Goal: Task Accomplishment & Management: Manage account settings

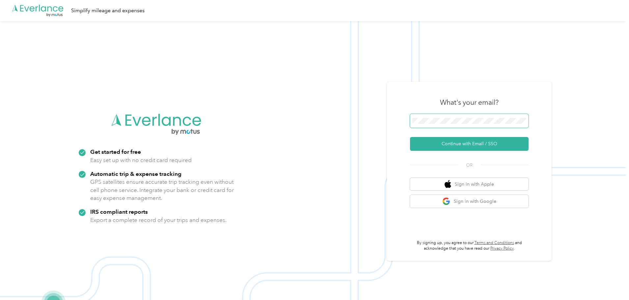
click at [526, 122] on div at bounding box center [526, 122] width 0 height 0
click at [485, 145] on button "Continue with Email / SSO" at bounding box center [469, 144] width 118 height 14
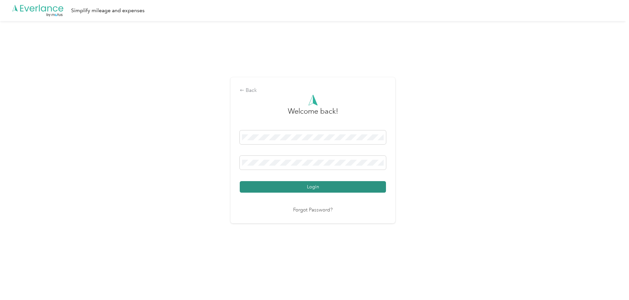
click at [304, 184] on button "Login" at bounding box center [313, 187] width 146 height 12
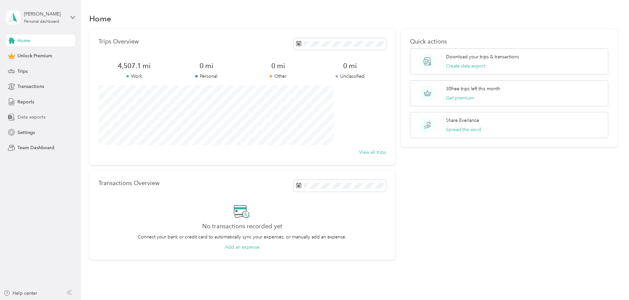
click at [25, 120] on span "Data exports" at bounding box center [31, 117] width 28 height 7
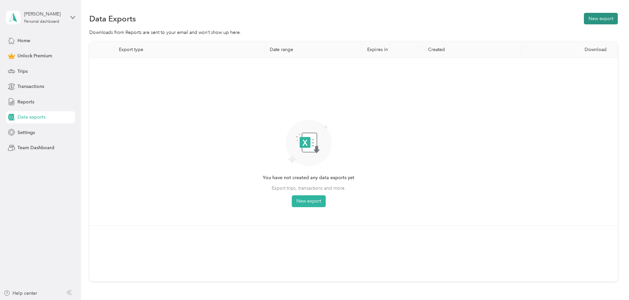
click at [584, 18] on button "New export" at bounding box center [601, 19] width 34 height 12
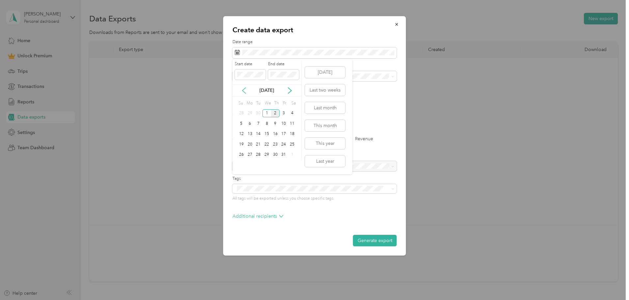
click at [243, 92] on icon at bounding box center [244, 90] width 7 height 7
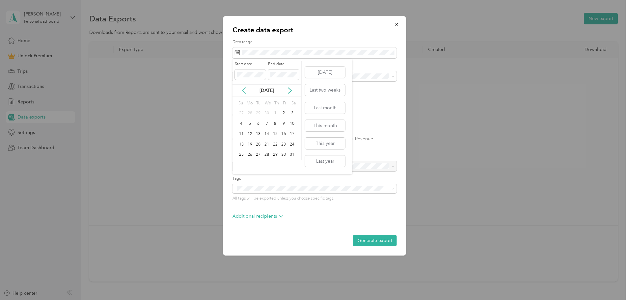
click at [243, 92] on icon at bounding box center [244, 90] width 7 height 7
click at [265, 111] on div "2" at bounding box center [266, 113] width 9 height 8
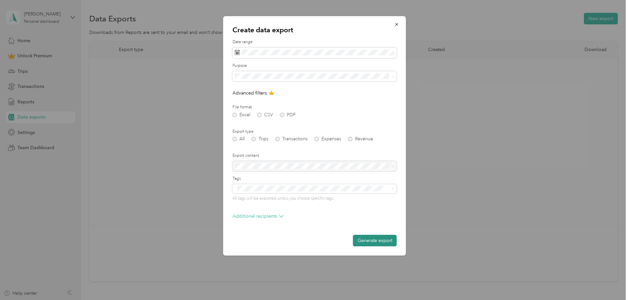
click at [376, 240] on button "Generate export" at bounding box center [375, 241] width 44 height 12
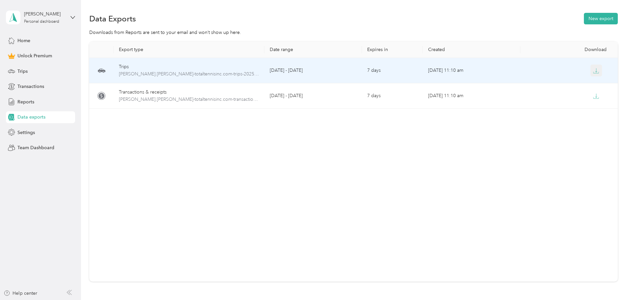
click at [593, 72] on icon "button" at bounding box center [596, 71] width 6 height 6
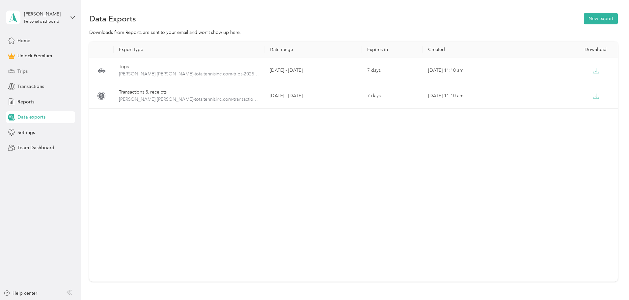
click at [25, 71] on span "Trips" at bounding box center [22, 71] width 10 height 7
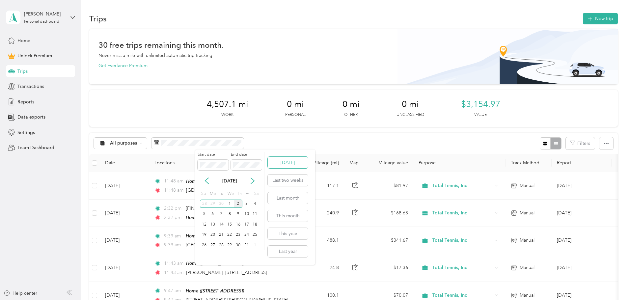
click at [288, 163] on button "[DATE]" at bounding box center [288, 163] width 40 height 12
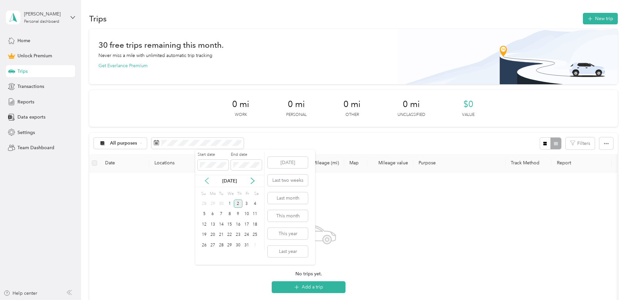
click at [209, 179] on icon at bounding box center [206, 180] width 7 height 7
click at [246, 214] on div "12" at bounding box center [246, 214] width 9 height 8
click at [233, 205] on div "3" at bounding box center [229, 203] width 9 height 8
click at [245, 214] on div "12" at bounding box center [246, 214] width 9 height 8
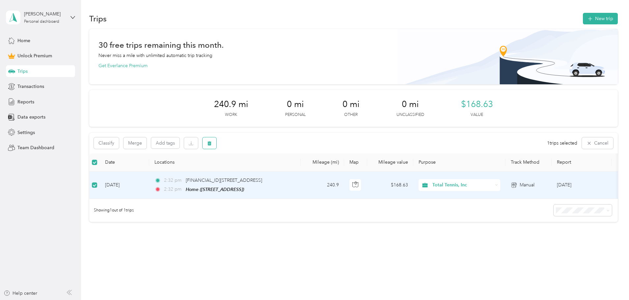
click at [211, 142] on icon "button" at bounding box center [209, 143] width 4 height 4
click at [297, 166] on div "Click to name as a Favorite Place" at bounding box center [281, 163] width 77 height 16
click at [302, 170] on button "Yes" at bounding box center [302, 170] width 13 height 11
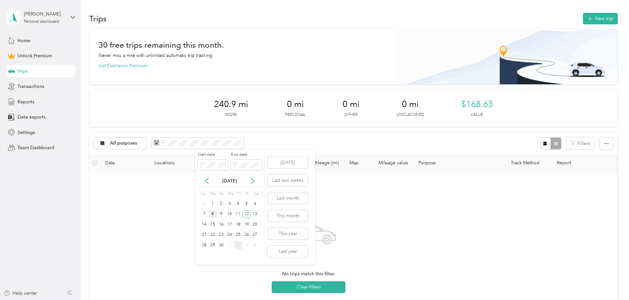
click at [210, 215] on div "8" at bounding box center [212, 214] width 9 height 8
click at [362, 191] on div "No trips match this filter. Clear filters" at bounding box center [308, 255] width 428 height 157
click at [242, 147] on span at bounding box center [197, 143] width 92 height 11
click at [221, 139] on span at bounding box center [197, 143] width 92 height 11
click at [221, 140] on span at bounding box center [197, 143] width 92 height 11
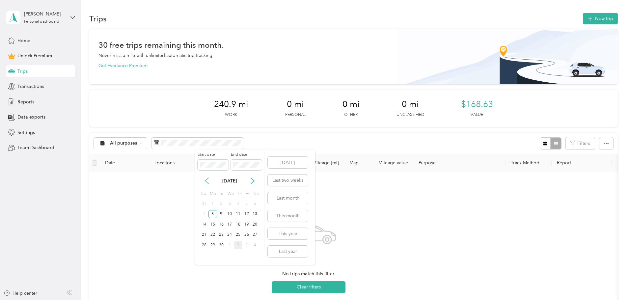
click at [204, 180] on icon at bounding box center [206, 180] width 7 height 7
click at [255, 180] on icon at bounding box center [252, 180] width 7 height 7
click at [212, 215] on div "8" at bounding box center [212, 214] width 9 height 8
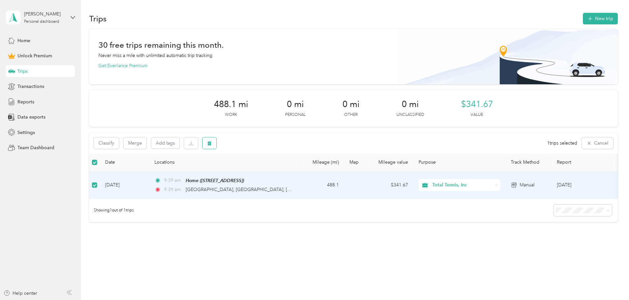
click at [212, 142] on icon "button" at bounding box center [209, 143] width 5 height 5
click at [302, 168] on div "Click to name as a Favorite Place" at bounding box center [269, 172] width 77 height 16
click at [296, 171] on div "Click to name as a Favorite Place" at bounding box center [269, 175] width 77 height 16
click at [302, 169] on div "Click to name as a Favorite Place" at bounding box center [269, 175] width 77 height 16
click at [301, 170] on button "Yes" at bounding box center [302, 170] width 13 height 11
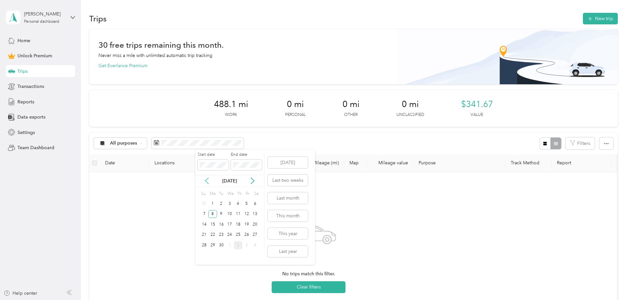
click at [203, 180] on icon at bounding box center [206, 180] width 7 height 7
click at [205, 178] on icon at bounding box center [206, 180] width 7 height 7
click at [229, 234] on div "25" at bounding box center [229, 235] width 9 height 8
click at [229, 235] on div "25" at bounding box center [229, 235] width 9 height 8
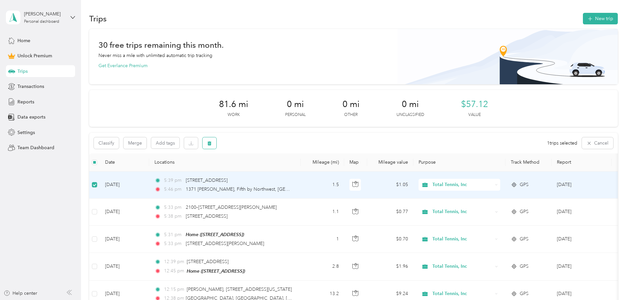
click at [211, 142] on icon "button" at bounding box center [209, 143] width 4 height 4
click at [299, 169] on button "Yes" at bounding box center [302, 170] width 13 height 11
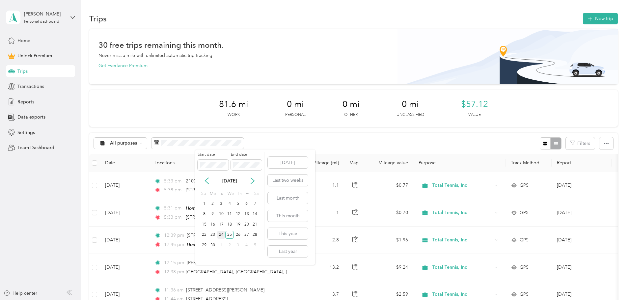
click at [221, 234] on div "24" at bounding box center [221, 235] width 9 height 8
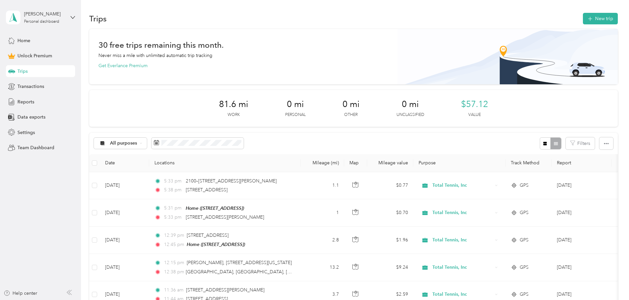
click at [303, 141] on div "All purposes Filters" at bounding box center [353, 143] width 528 height 21
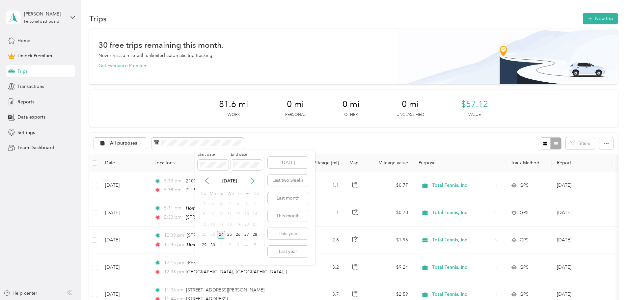
click at [220, 234] on div "24" at bounding box center [221, 235] width 9 height 8
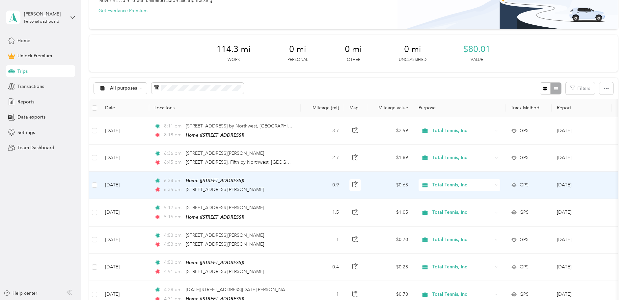
scroll to position [66, 0]
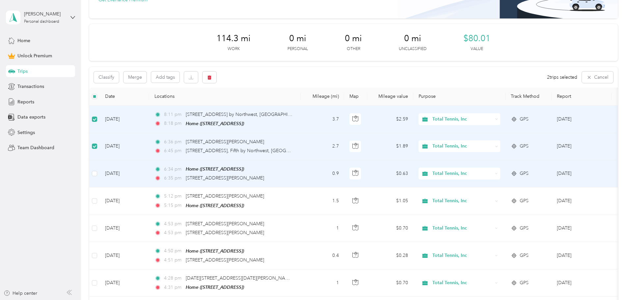
click at [100, 174] on td at bounding box center [94, 173] width 11 height 27
click at [212, 75] on icon "button" at bounding box center [209, 77] width 5 height 5
click at [300, 97] on div "Click to name as a Favorite Place" at bounding box center [283, 99] width 77 height 16
click at [304, 105] on div "Click to name as a Favorite Place" at bounding box center [283, 100] width 77 height 16
click at [301, 107] on button "Yes" at bounding box center [302, 104] width 13 height 11
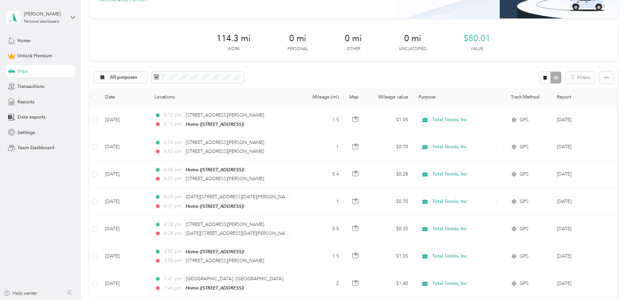
click at [294, 79] on div "All purposes Filters" at bounding box center [353, 77] width 528 height 21
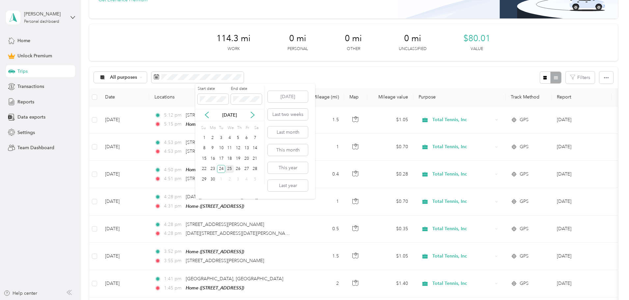
click at [229, 167] on div "25" at bounding box center [229, 169] width 9 height 8
click at [229, 166] on div "25" at bounding box center [229, 169] width 9 height 8
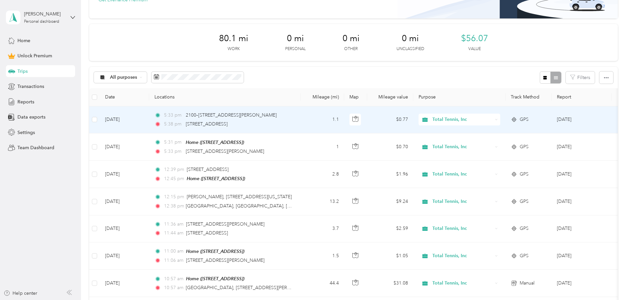
click at [328, 73] on div "All purposes Filters" at bounding box center [353, 77] width 528 height 21
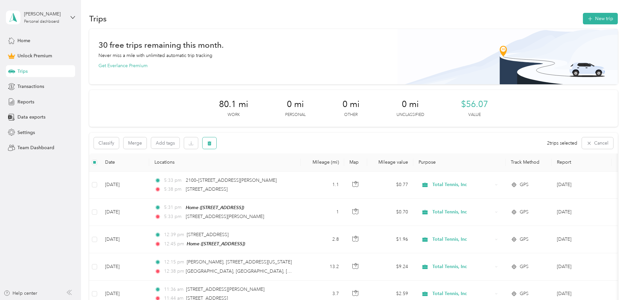
click at [216, 142] on button "button" at bounding box center [209, 143] width 14 height 12
click at [300, 171] on button "Yes" at bounding box center [302, 170] width 13 height 11
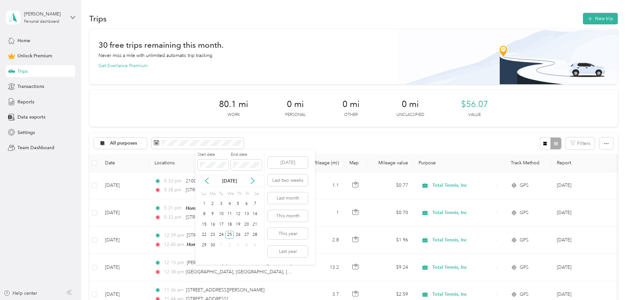
click at [202, 177] on div "[DATE]" at bounding box center [229, 181] width 69 height 12
click at [204, 179] on icon at bounding box center [206, 180] width 7 height 7
click at [246, 214] on div "9" at bounding box center [246, 214] width 9 height 8
click at [249, 212] on div "9" at bounding box center [246, 214] width 9 height 8
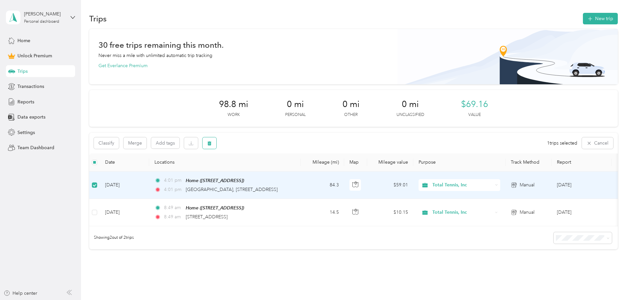
click at [216, 143] on button "button" at bounding box center [209, 143] width 14 height 12
click at [303, 170] on button "Yes" at bounding box center [302, 170] width 13 height 11
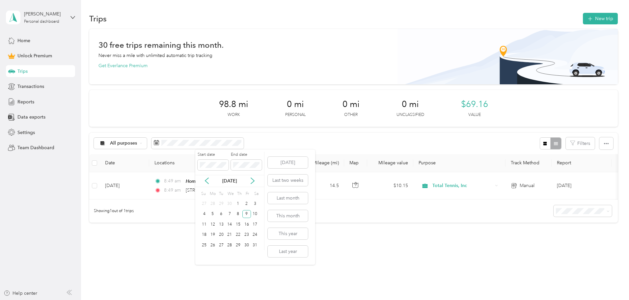
click at [207, 177] on div "[DATE]" at bounding box center [229, 180] width 69 height 7
click at [206, 179] on icon at bounding box center [206, 180] width 7 height 7
click at [256, 233] on div "26" at bounding box center [255, 235] width 9 height 8
click at [255, 235] on div "26" at bounding box center [255, 235] width 9 height 8
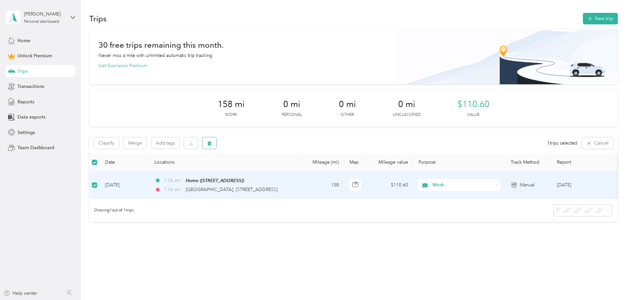
click at [212, 144] on icon "button" at bounding box center [209, 143] width 5 height 5
click at [302, 169] on button "Yes" at bounding box center [302, 170] width 13 height 11
